Goal: Information Seeking & Learning: Check status

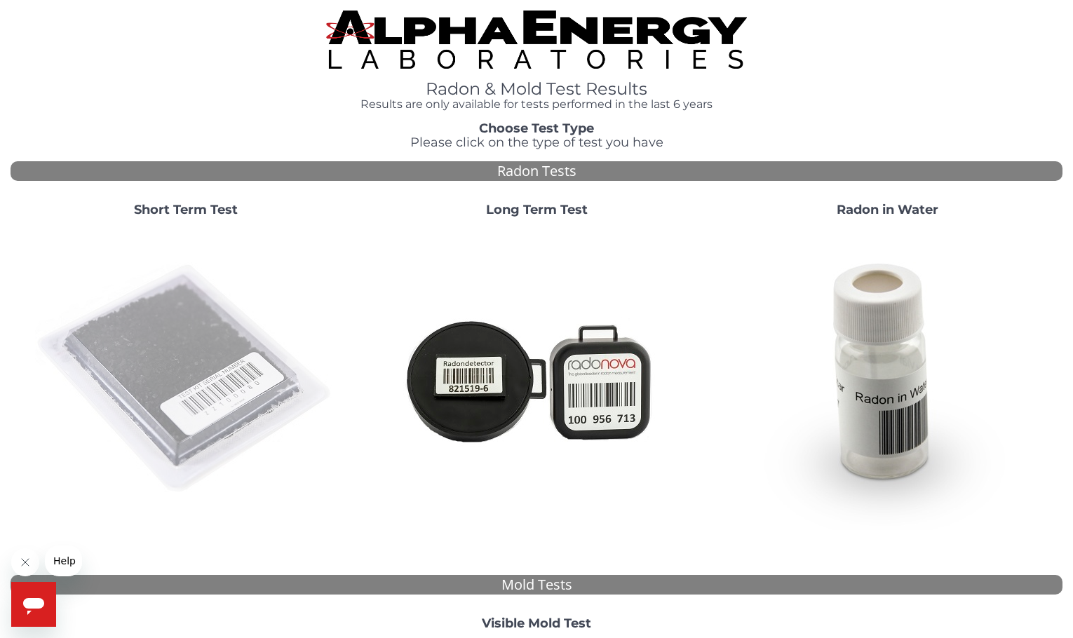
click at [167, 325] on img at bounding box center [186, 380] width 302 height 302
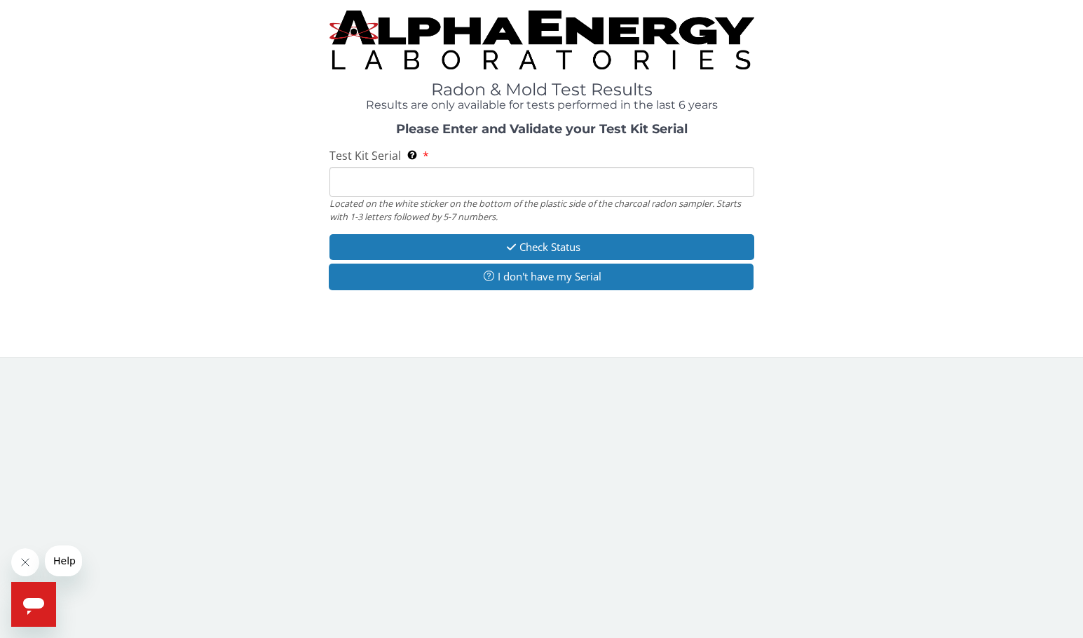
click at [367, 187] on input "Test Kit Serial Located on the white sticker on the bottom of the plastic side …" at bounding box center [542, 182] width 425 height 30
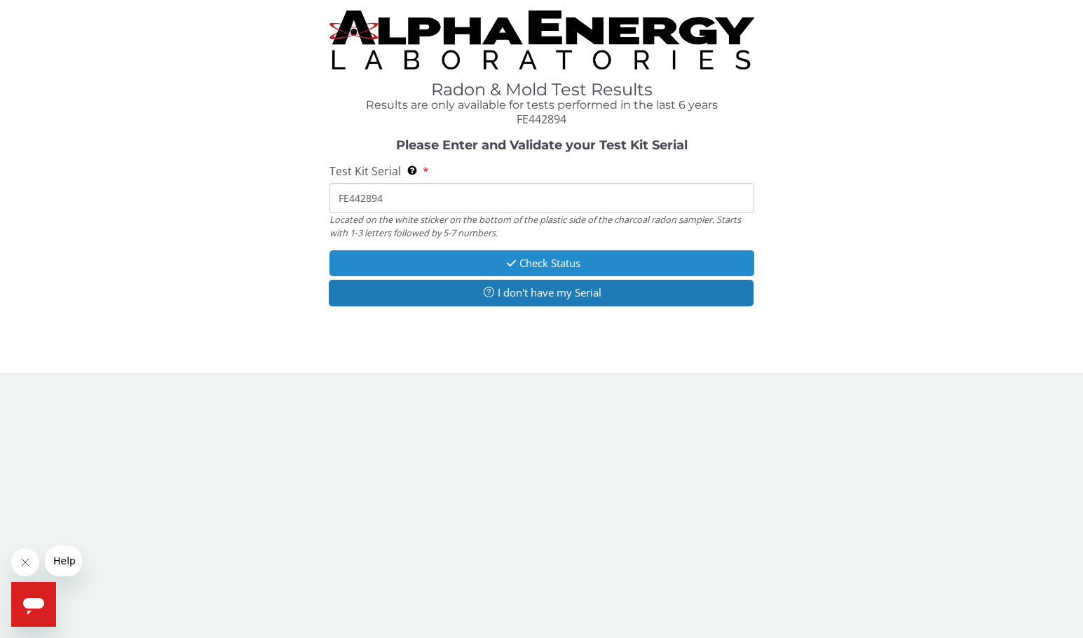
type input "FE442894"
click at [525, 261] on button "Check Status" at bounding box center [542, 263] width 425 height 26
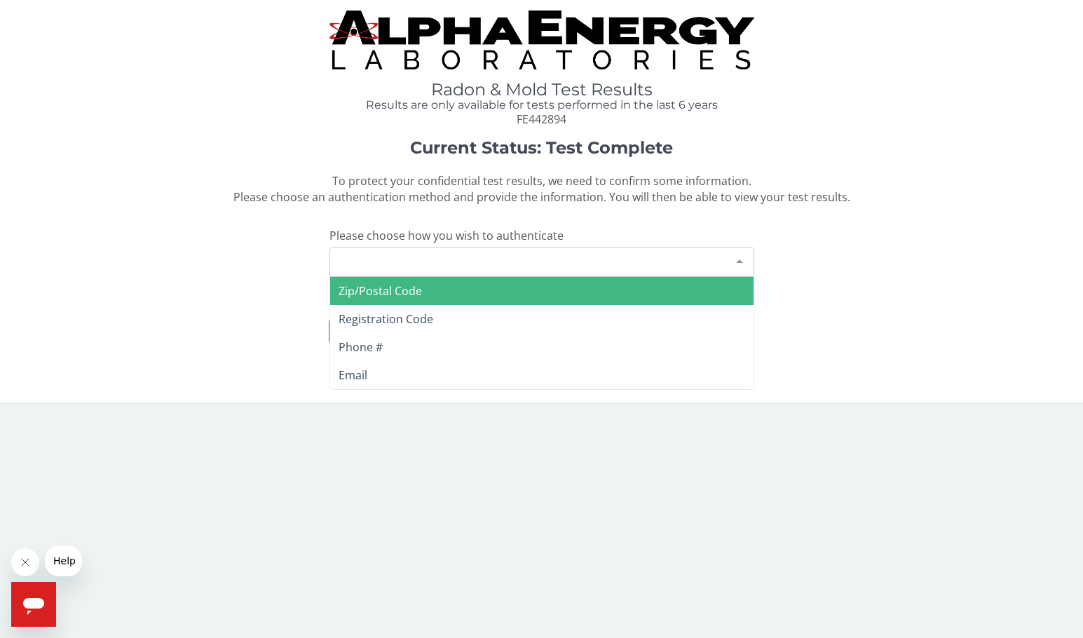
click at [737, 259] on div at bounding box center [740, 261] width 28 height 27
click at [371, 291] on span "Zip/Postal Code" at bounding box center [380, 290] width 83 height 15
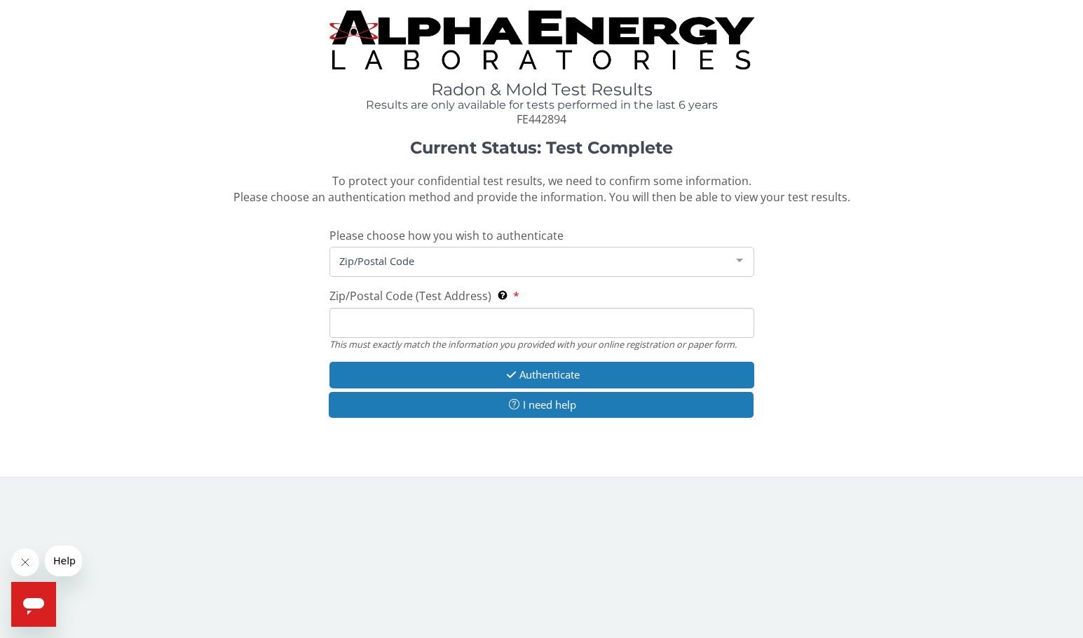
click at [347, 313] on input "Zip/Postal Code (Test Address) This must exactly match the information you prov…" at bounding box center [542, 323] width 425 height 30
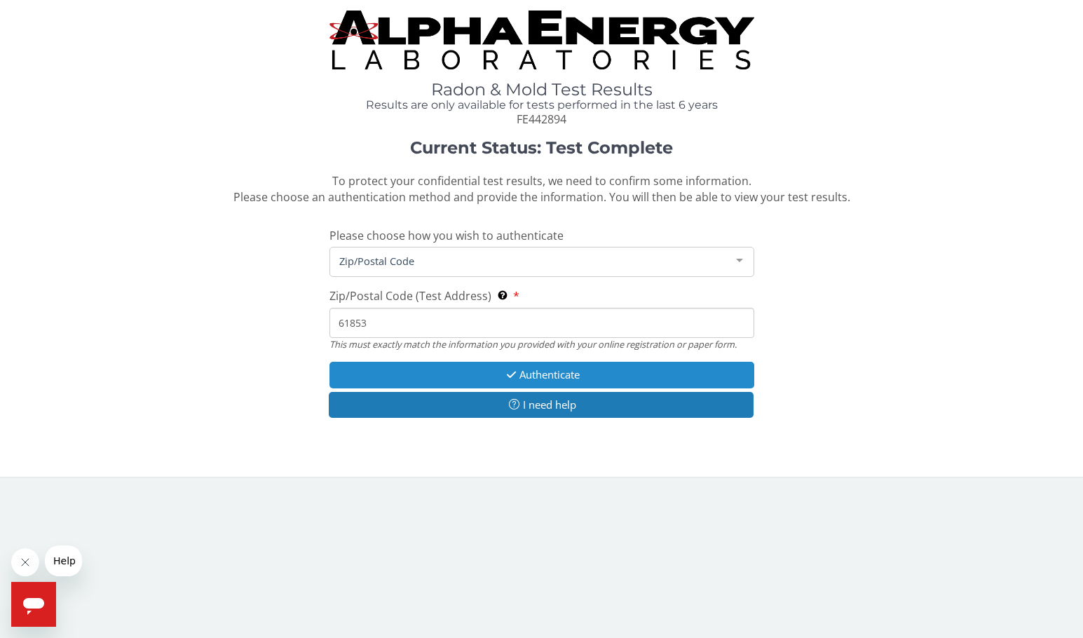
type input "61853"
click at [539, 382] on button "Authenticate" at bounding box center [542, 375] width 425 height 26
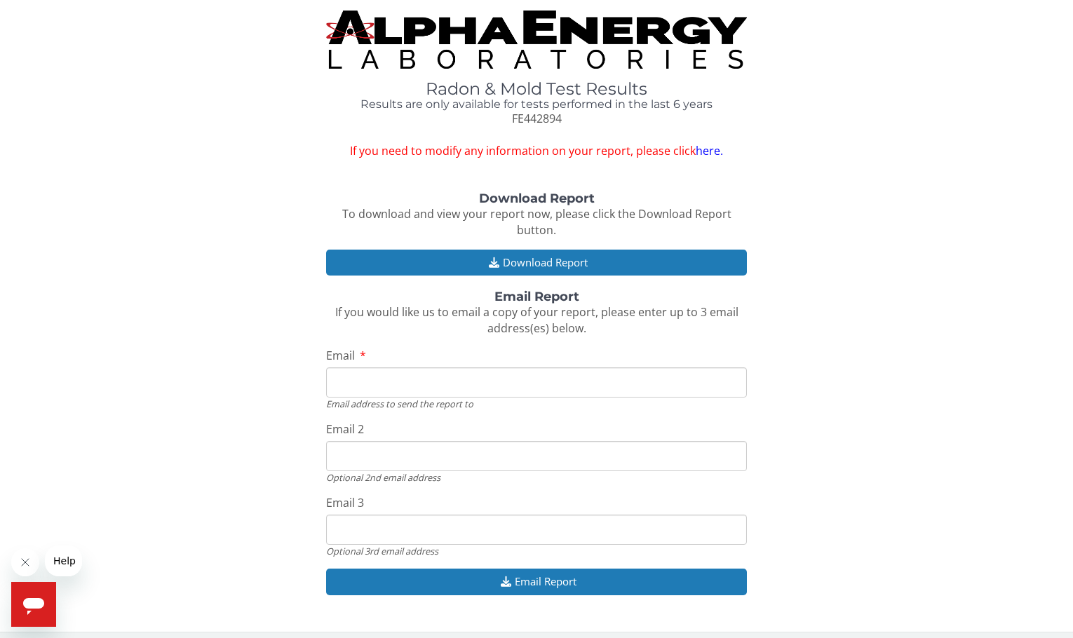
click at [340, 386] on input "Email" at bounding box center [536, 382] width 421 height 30
type input "[EMAIL_ADDRESS][DOMAIN_NAME]"
drag, startPoint x: 443, startPoint y: 464, endPoint x: 314, endPoint y: 458, distance: 129.2
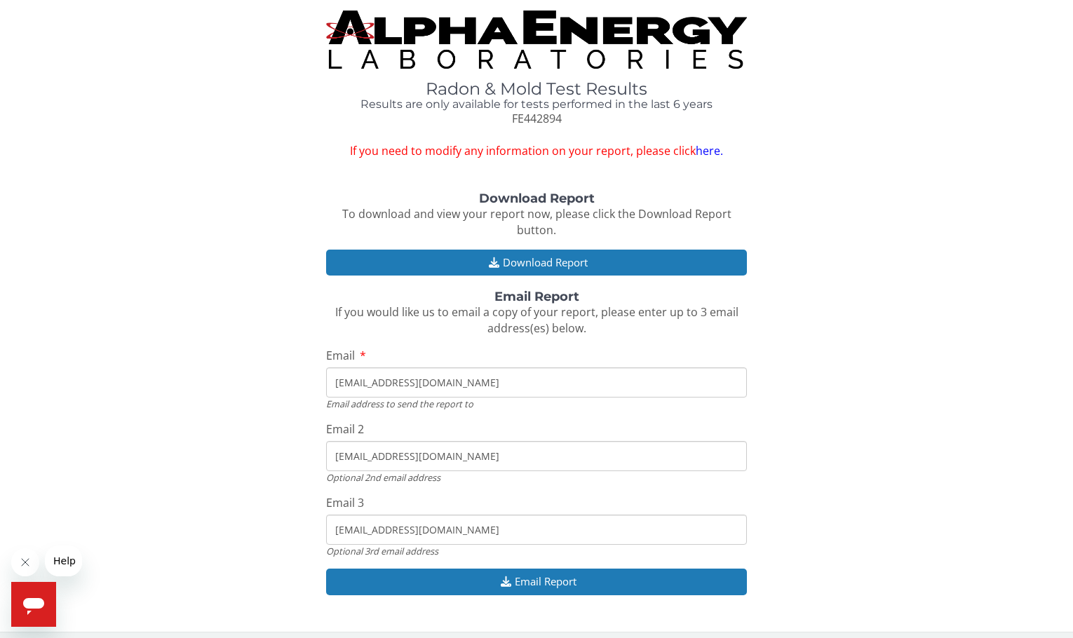
click at [315, 458] on div "Download Report To download and view your report now, please click the Download…" at bounding box center [537, 400] width 1052 height 417
click at [334, 460] on input "[EMAIL_ADDRESS][DOMAIN_NAME]" at bounding box center [536, 456] width 421 height 30
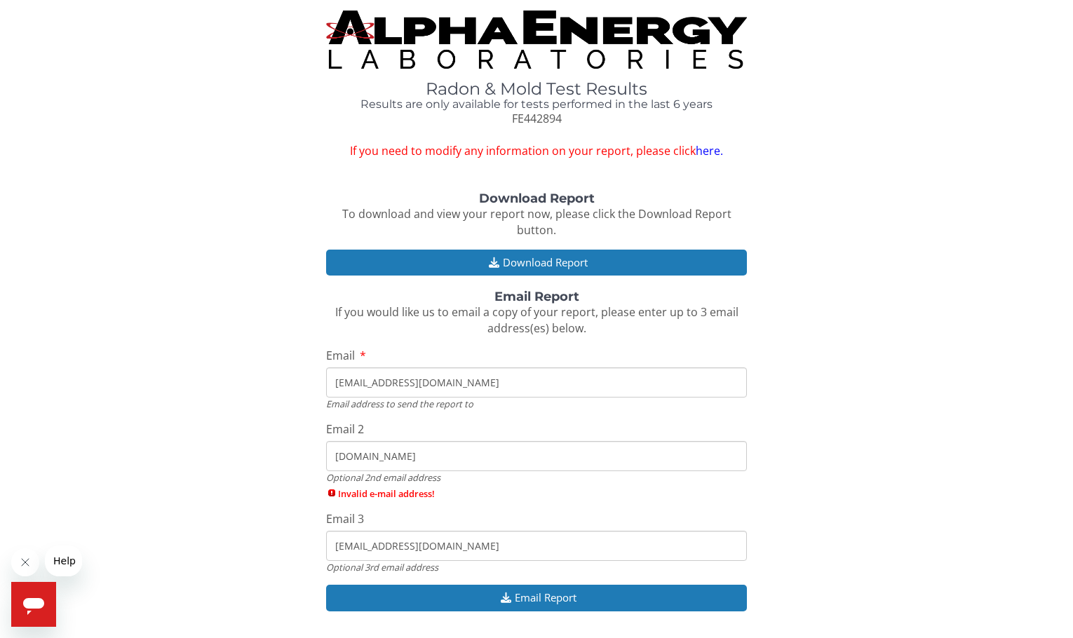
type input "[DOMAIN_NAME]"
